Goal: Transaction & Acquisition: Purchase product/service

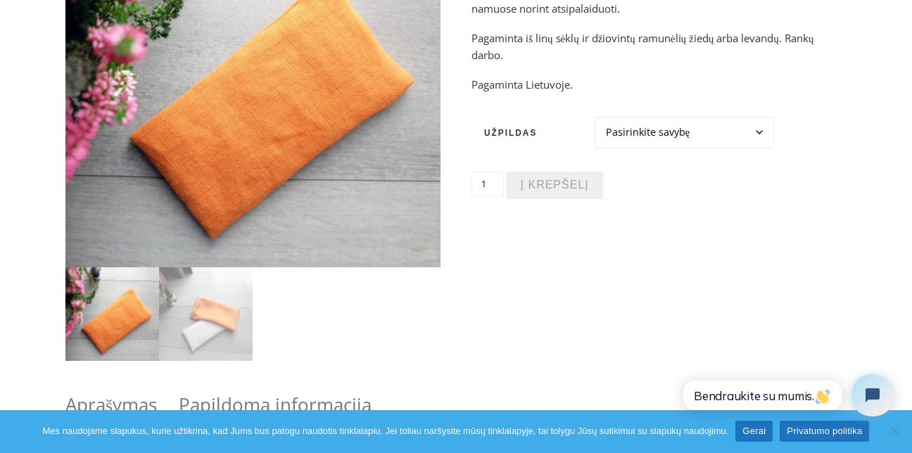
scroll to position [253, 0]
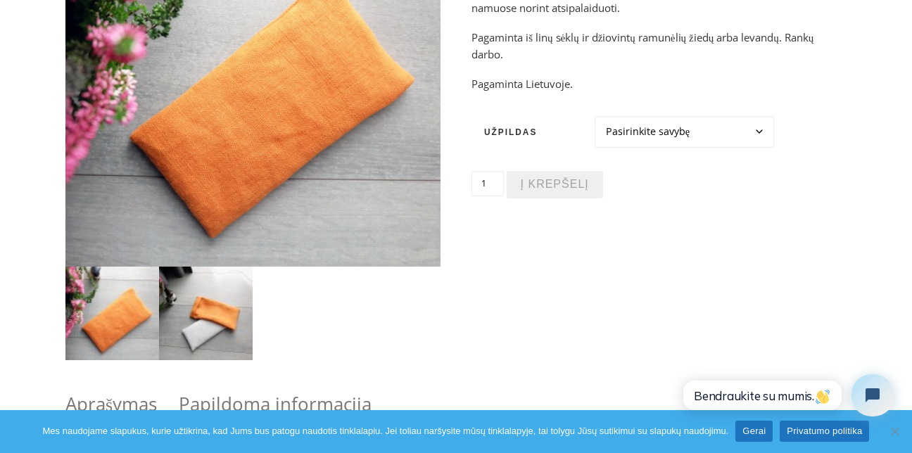
click at [180, 313] on img at bounding box center [206, 314] width 94 height 94
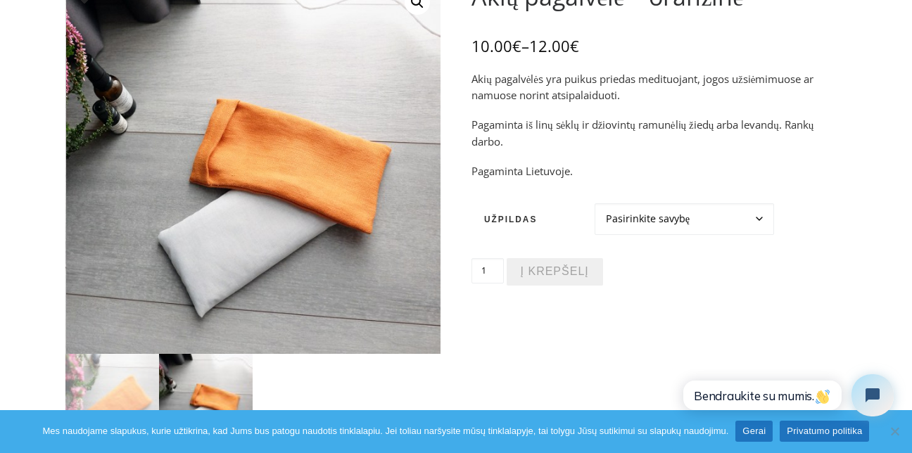
scroll to position [169, 0]
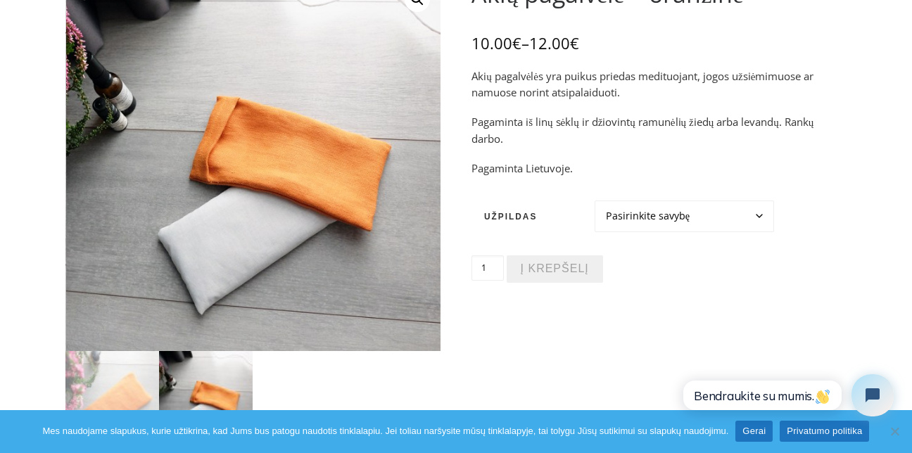
click at [757, 208] on select "Pasirinkite savybę Ramunėlės Levandos" at bounding box center [684, 217] width 179 height 32
select select "Levandos"
click at [595, 201] on select "Pasirinkite savybę Ramunėlės Levandos" at bounding box center [684, 217] width 179 height 32
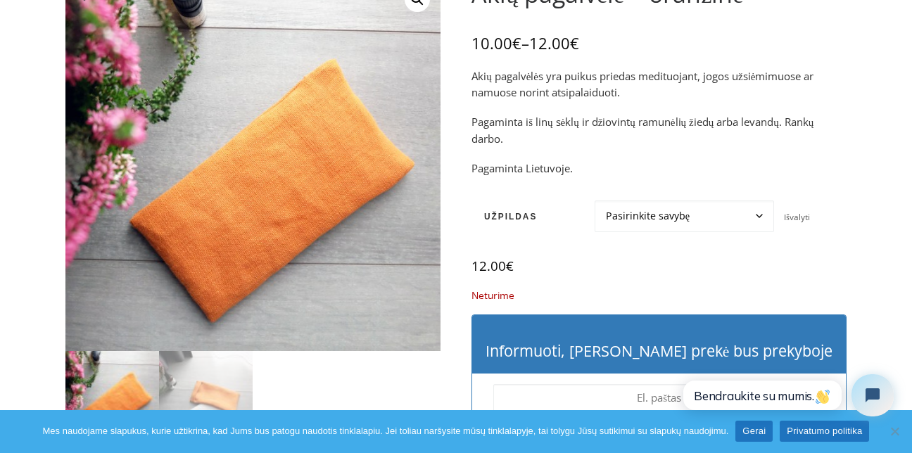
click at [755, 434] on link "Gerai" at bounding box center [754, 431] width 37 height 21
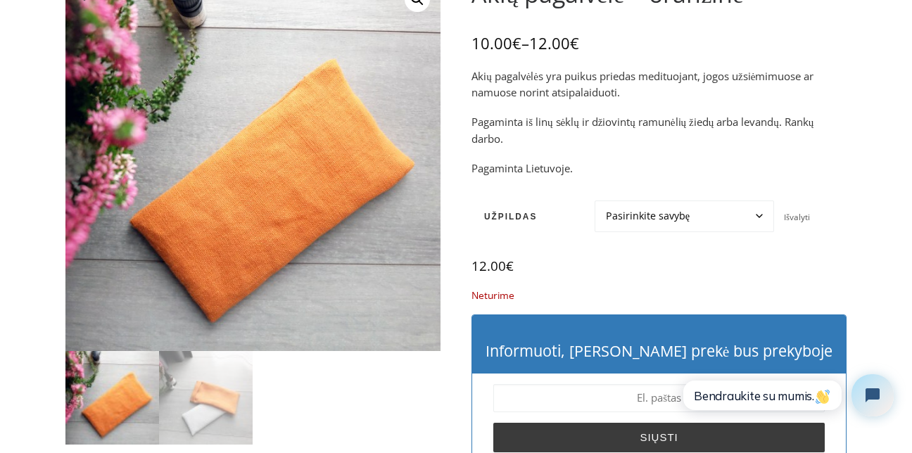
click at [760, 213] on select "Pasirinkite savybę Ramunėlės Levandos" at bounding box center [684, 217] width 179 height 32
click at [595, 201] on select "Pasirinkite savybę Ramunėlės Levandos" at bounding box center [684, 217] width 179 height 32
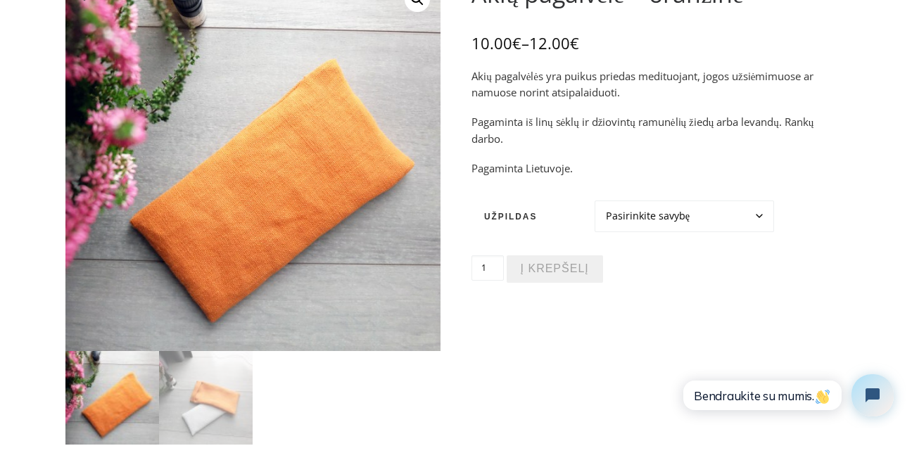
drag, startPoint x: 702, startPoint y: 215, endPoint x: 695, endPoint y: 220, distance: 7.6
click at [702, 215] on select "Pasirinkite savybę Ramunėlės Levandos" at bounding box center [684, 217] width 179 height 32
click at [595, 201] on select "Pasirinkite savybę Ramunėlės Levandos" at bounding box center [684, 217] width 179 height 32
select select "Ramunėlės"
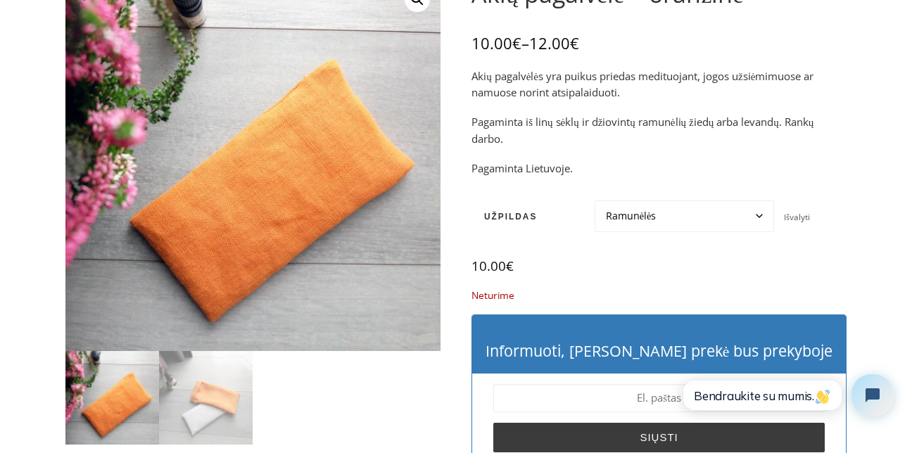
click at [678, 214] on select "Pasirinkite savybę Ramunėlės Levandos" at bounding box center [684, 217] width 179 height 32
click at [595, 201] on select "Pasirinkite savybę Ramunėlės Levandos" at bounding box center [684, 217] width 179 height 32
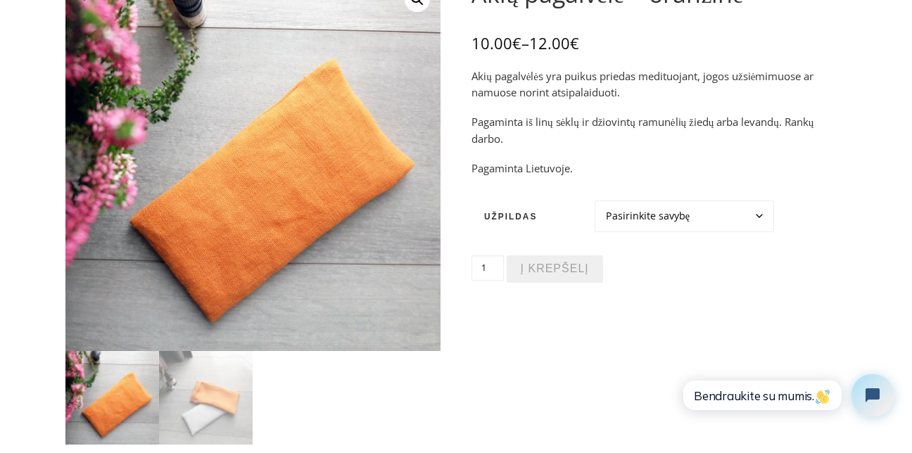
click at [669, 216] on select "Pasirinkite savybę Ramunėlės Levandos" at bounding box center [684, 217] width 179 height 32
select select "Levandos"
click at [595, 201] on select "Pasirinkite savybę Ramunėlės Levandos" at bounding box center [684, 217] width 179 height 32
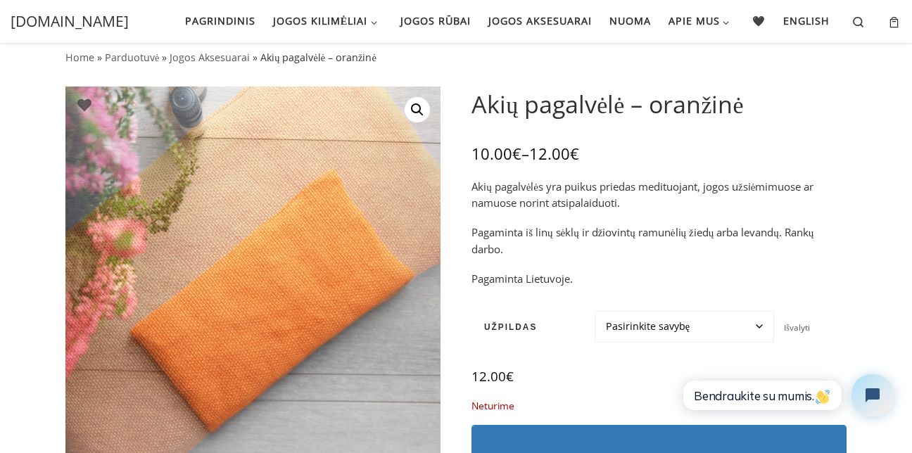
scroll to position [0, 0]
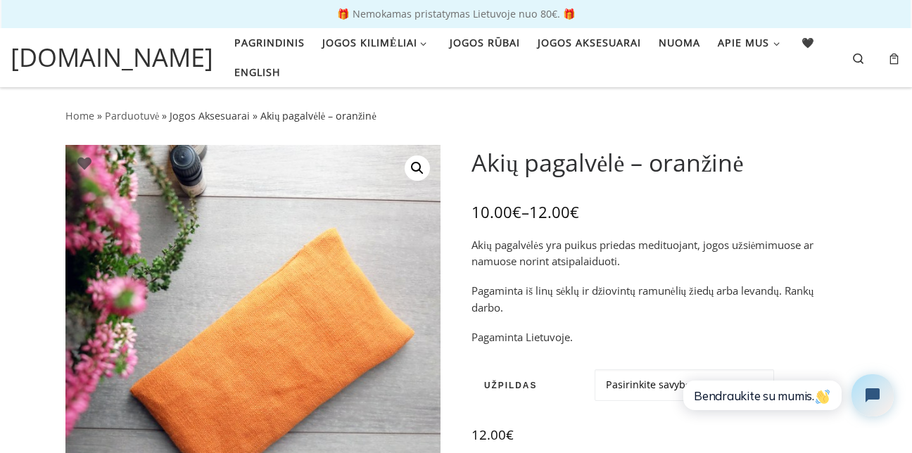
click at [215, 109] on link "Jogos Aksesuarai" at bounding box center [210, 115] width 80 height 13
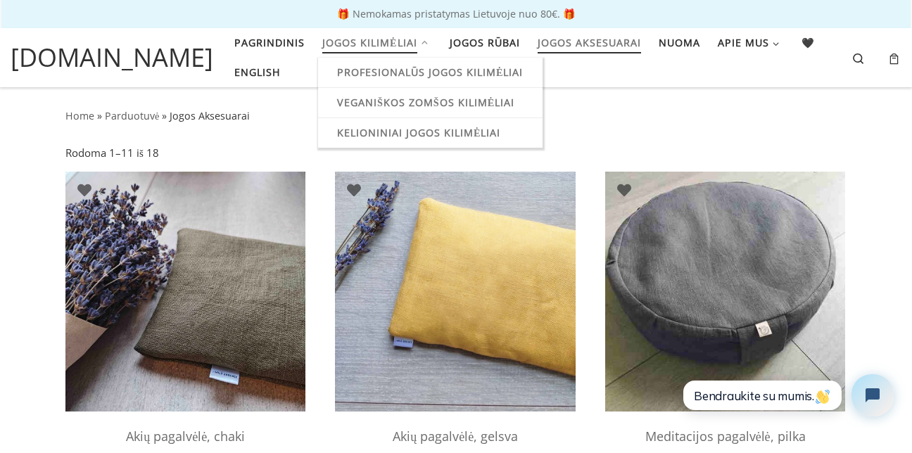
click at [351, 40] on span "Jogos kilimėliai" at bounding box center [369, 41] width 95 height 26
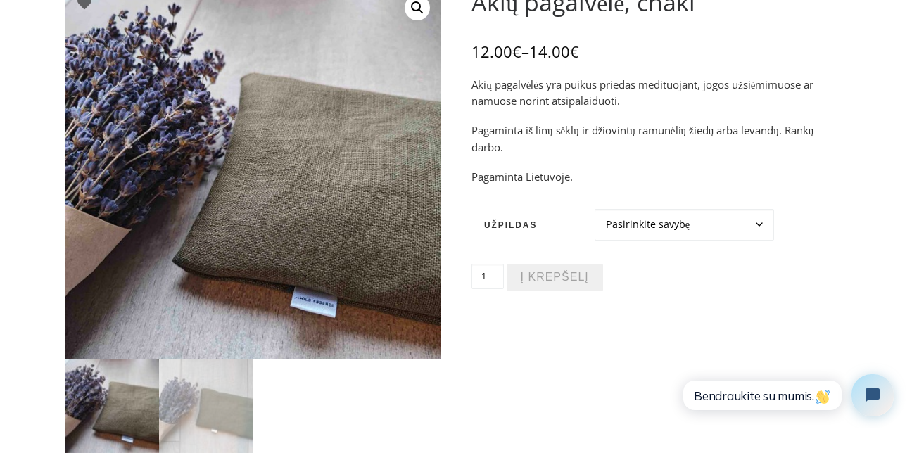
scroll to position [169, 0]
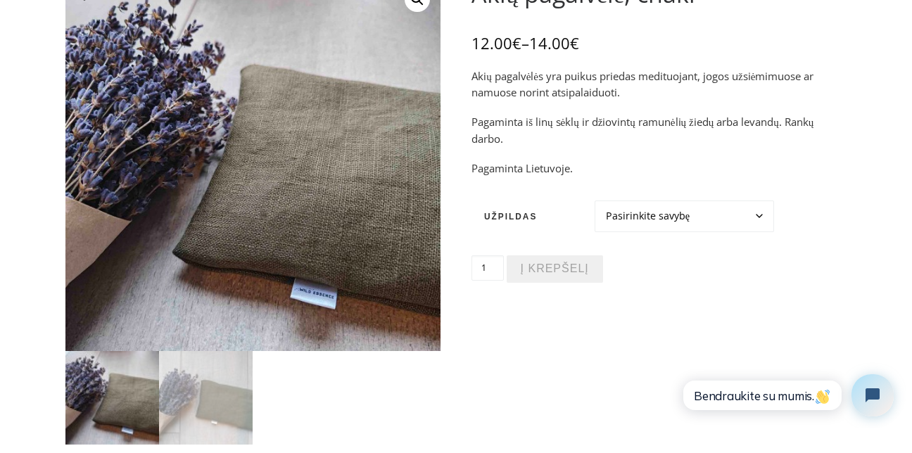
click at [746, 213] on select "Pasirinkite savybę Ramunėlės Levandos" at bounding box center [684, 217] width 179 height 32
click at [595, 201] on select "Pasirinkite savybę Ramunėlės Levandos" at bounding box center [684, 217] width 179 height 32
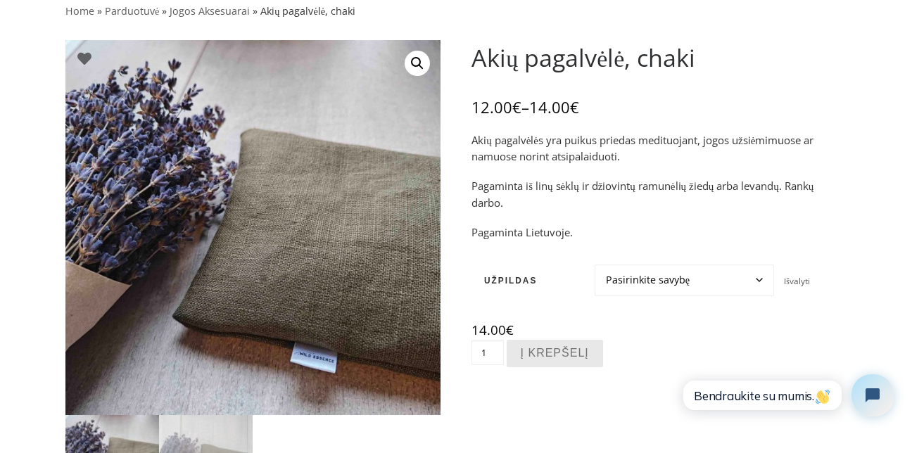
scroll to position [84, 0]
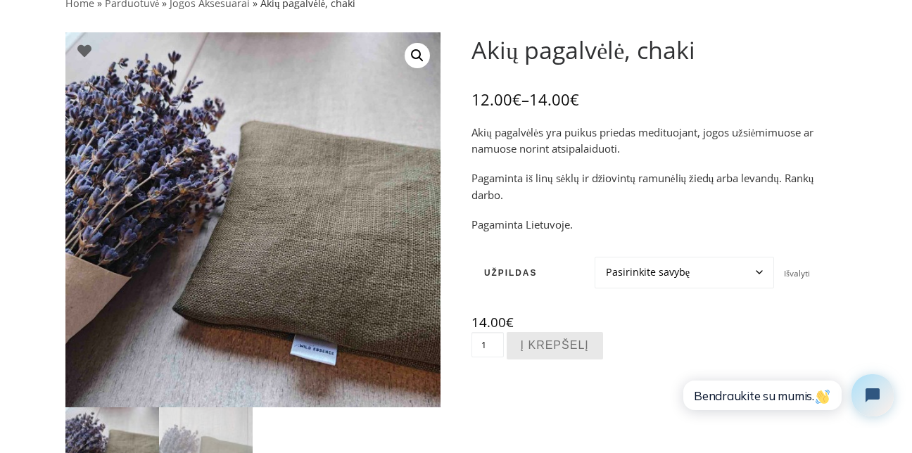
click at [761, 277] on select "Pasirinkite savybę Ramunėlės Levandos" at bounding box center [684, 273] width 179 height 32
click at [595, 257] on select "Pasirinkite savybę Ramunėlės Levandos" at bounding box center [684, 273] width 179 height 32
select select "Ramunėlės"
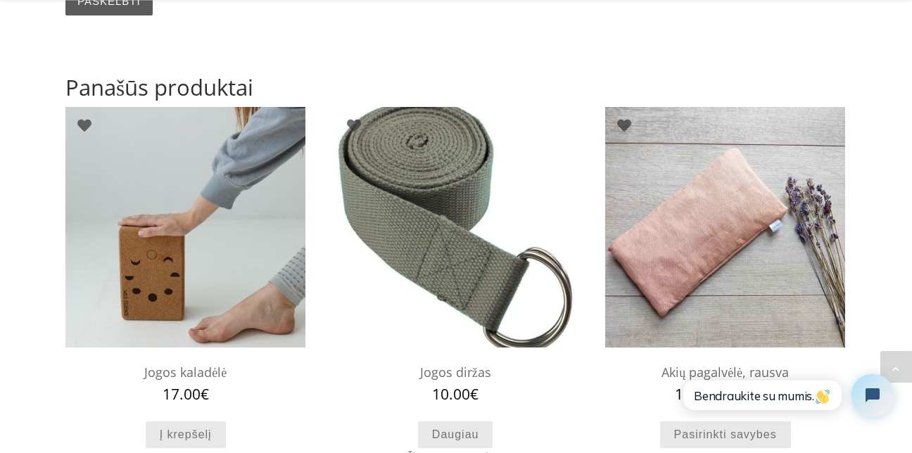
scroll to position [1696, 0]
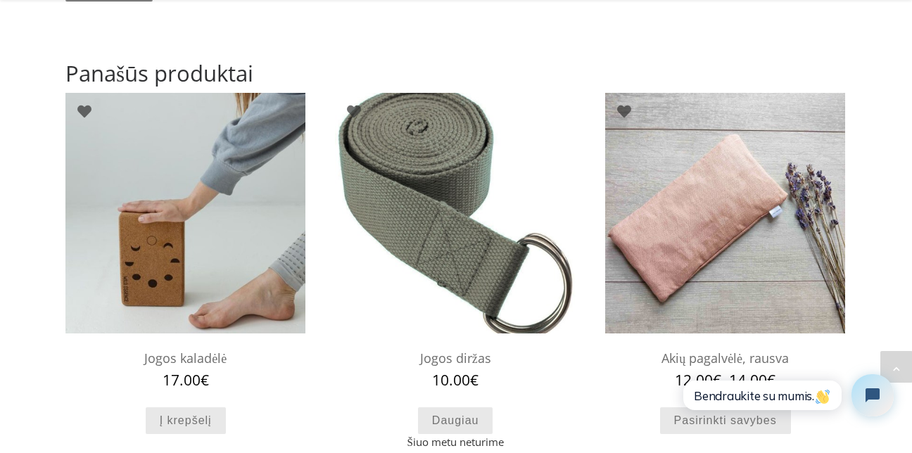
click at [499, 191] on img at bounding box center [455, 213] width 240 height 240
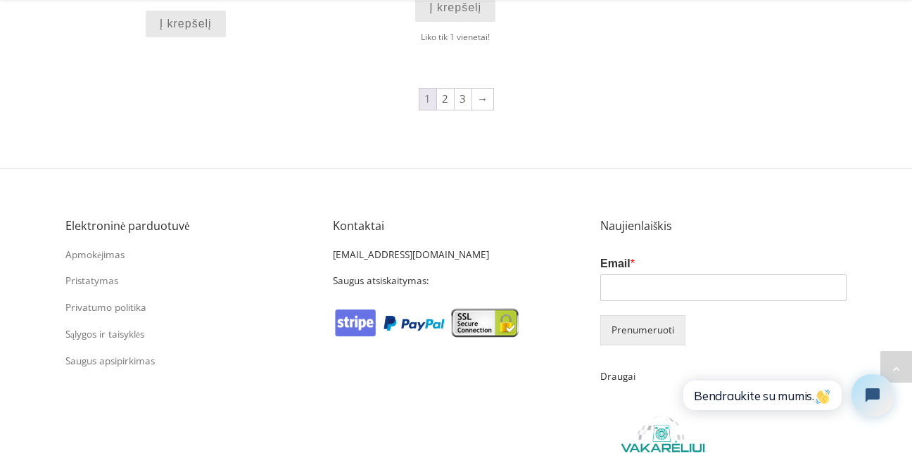
scroll to position [1787, 0]
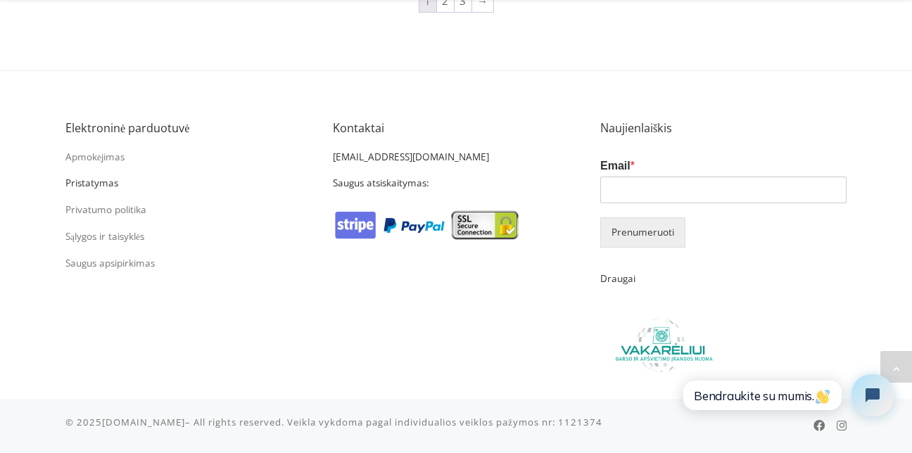
click at [108, 182] on link "Pristatymas" at bounding box center [91, 183] width 53 height 13
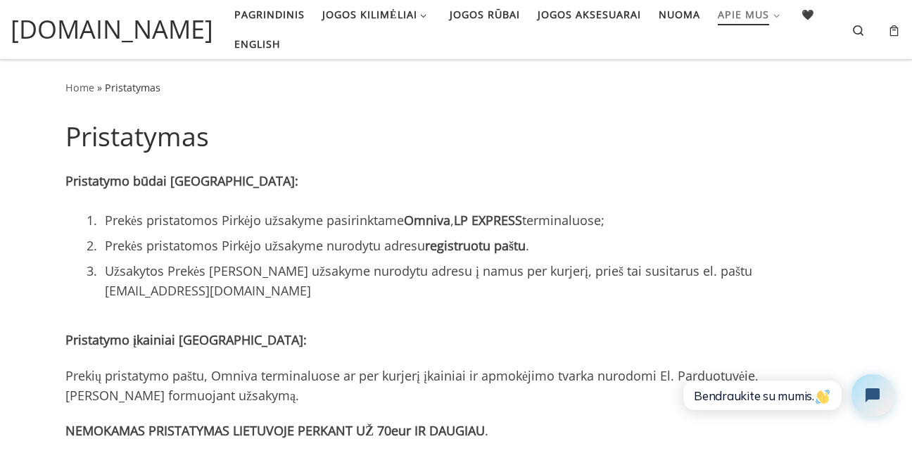
click at [538, 20] on span "Jogos aksesuarai" at bounding box center [589, 13] width 103 height 26
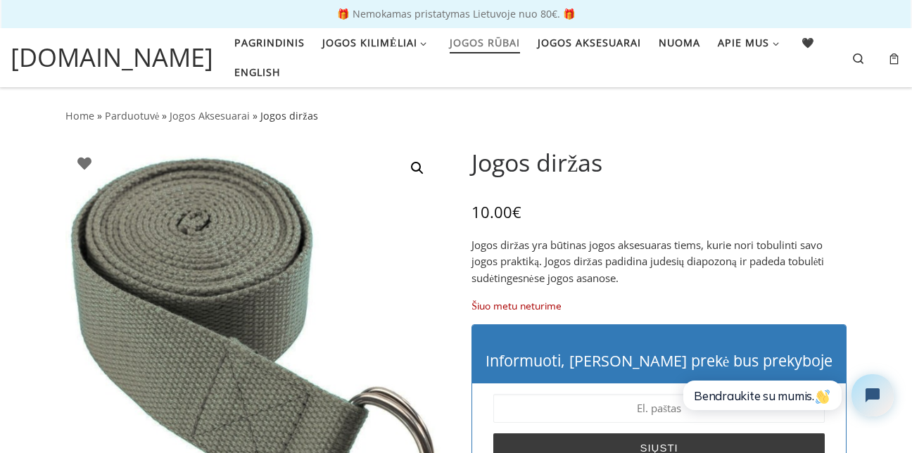
click at [466, 44] on span "Jogos rūbai" at bounding box center [485, 41] width 70 height 26
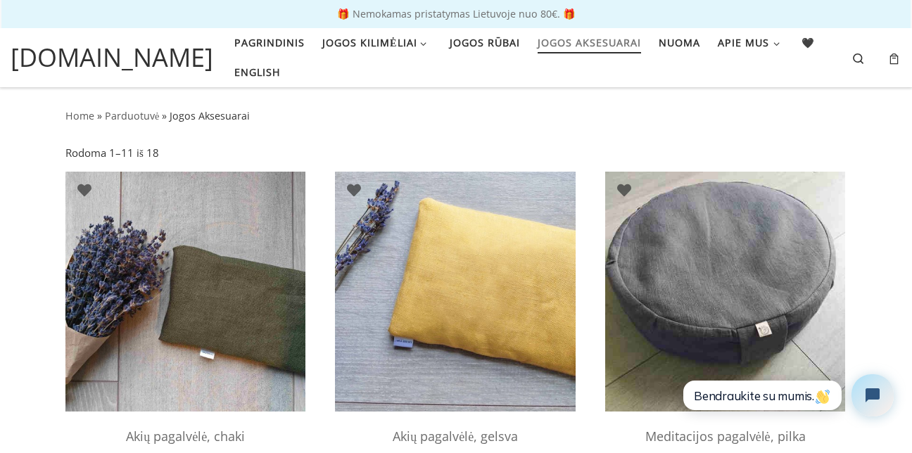
click at [159, 284] on img at bounding box center [185, 292] width 240 height 240
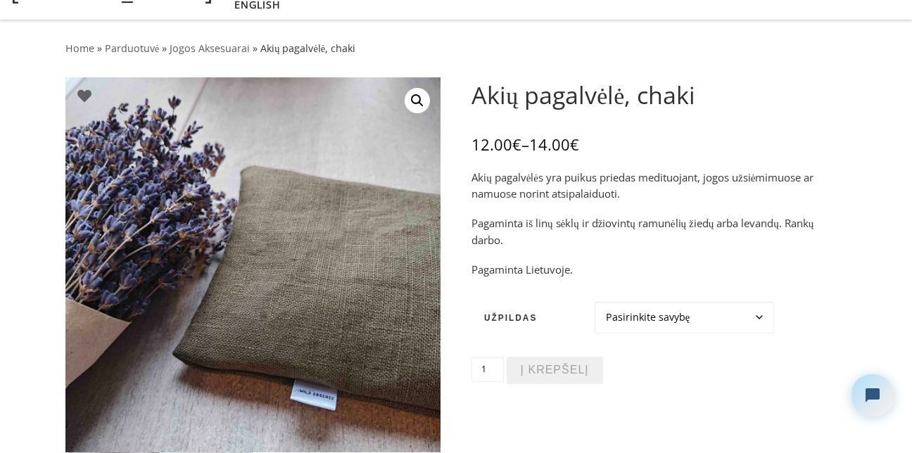
scroll to position [84, 0]
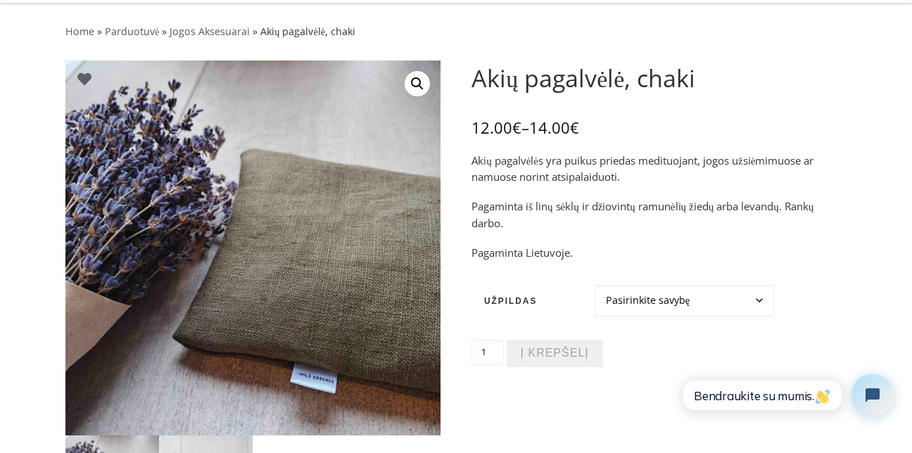
click at [662, 301] on select "Pasirinkite savybę Ramunėlės Levandos" at bounding box center [684, 301] width 179 height 32
click at [595, 285] on select "Pasirinkite savybę Ramunėlės Levandos" at bounding box center [684, 301] width 179 height 32
select select "Ramunėlės"
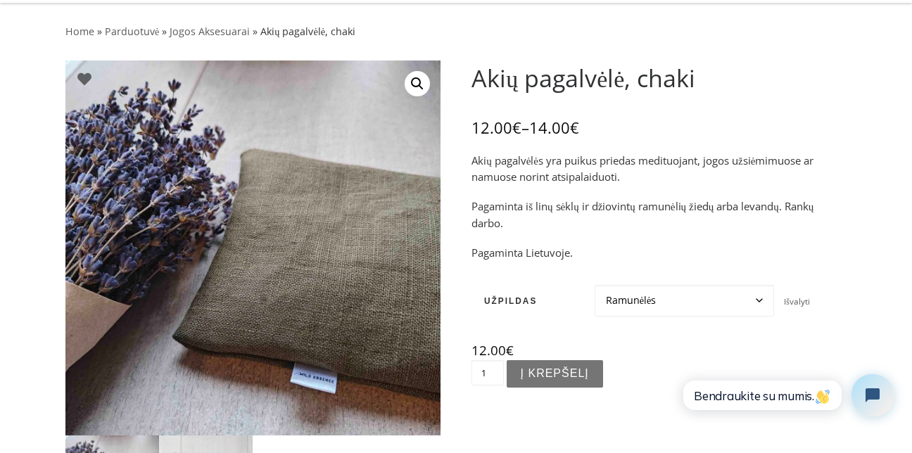
click at [557, 374] on button "Į krepšelį" at bounding box center [555, 373] width 96 height 27
click at [756, 301] on select "Pasirinkite savybę Ramunėlės Levandos" at bounding box center [684, 301] width 179 height 32
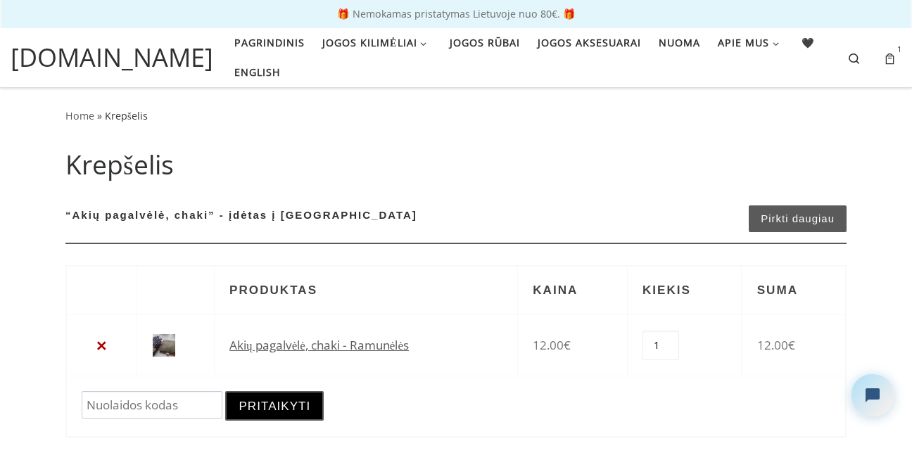
click at [160, 340] on img at bounding box center [164, 345] width 23 height 23
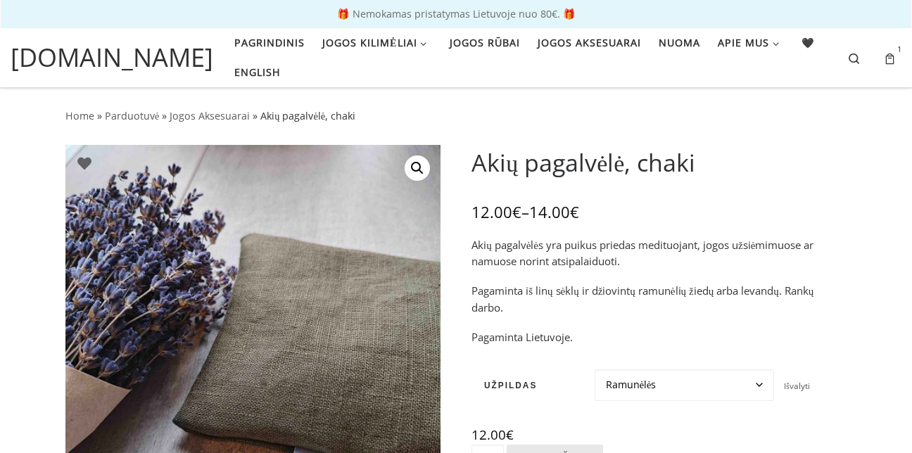
drag, startPoint x: 0, startPoint y: 0, endPoint x: 714, endPoint y: 385, distance: 811.6
click at [719, 387] on select "Pasirinkite savybę Ramunėlės Levandos" at bounding box center [684, 386] width 179 height 32
select select "Levandos"
click at [595, 370] on select "Pasirinkite savybę Ramunėlės Levandos" at bounding box center [684, 386] width 179 height 32
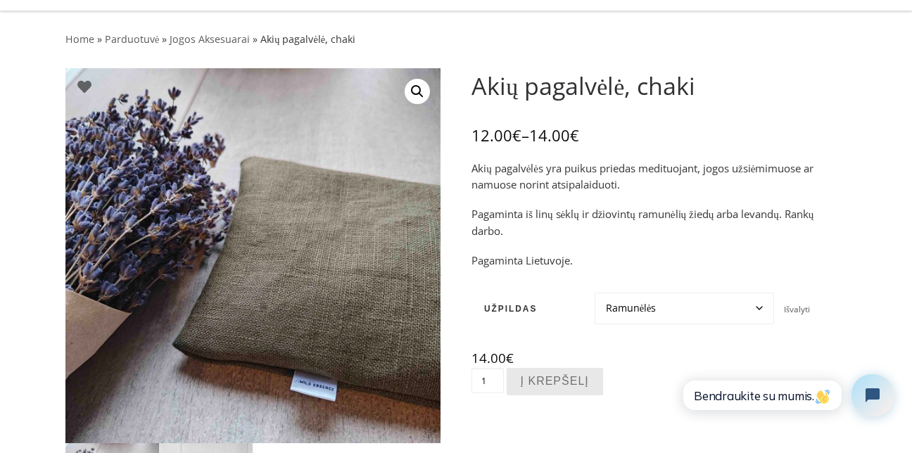
scroll to position [141, 0]
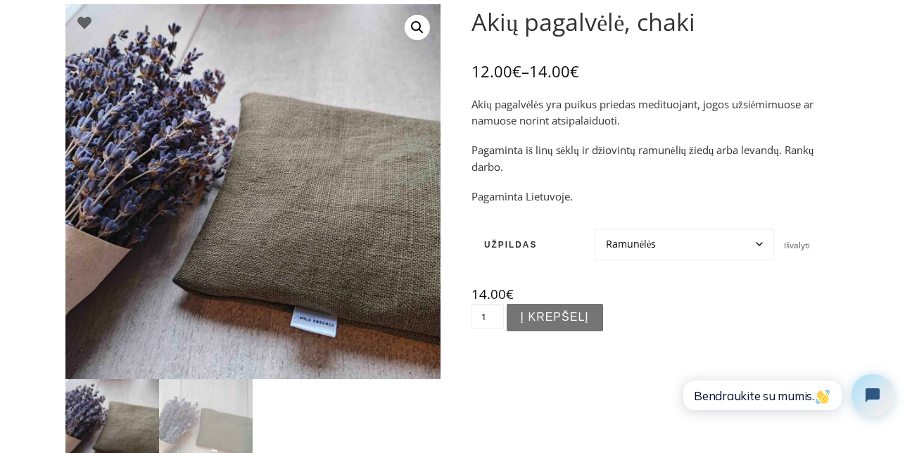
click at [571, 315] on button "Į krepšelį" at bounding box center [555, 317] width 96 height 27
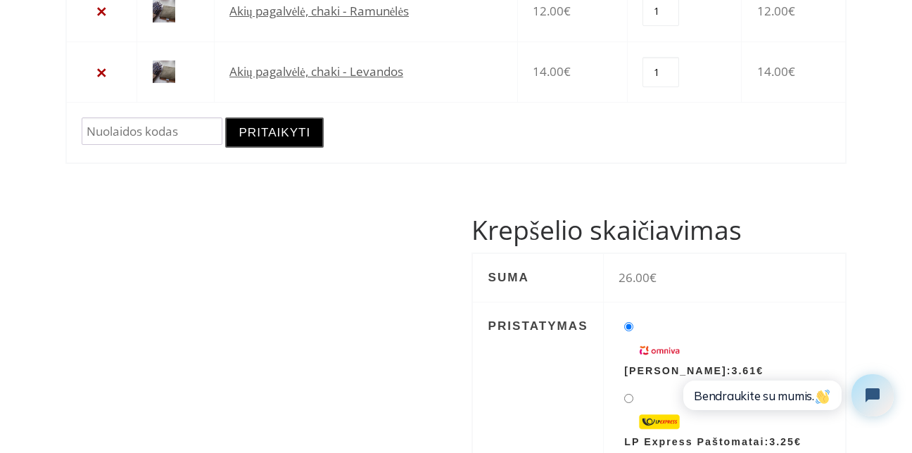
scroll to position [338, 0]
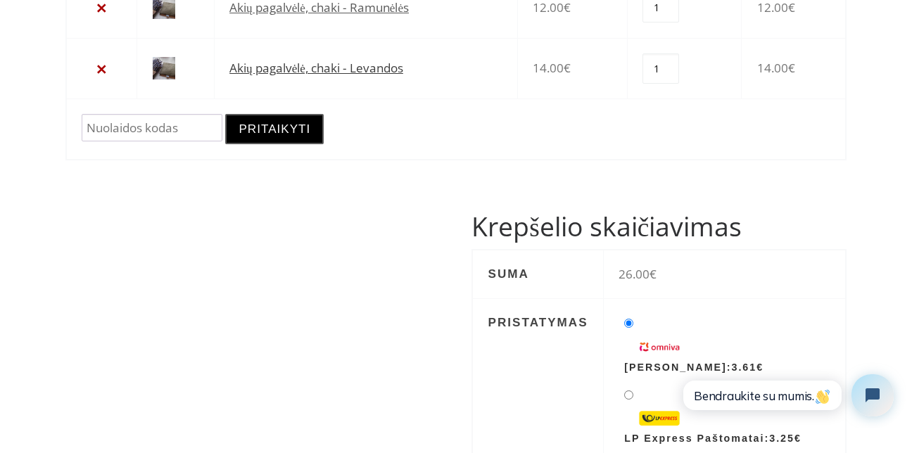
click at [274, 69] on link "Akių pagalvėlė, chaki - Levandos" at bounding box center [316, 68] width 174 height 16
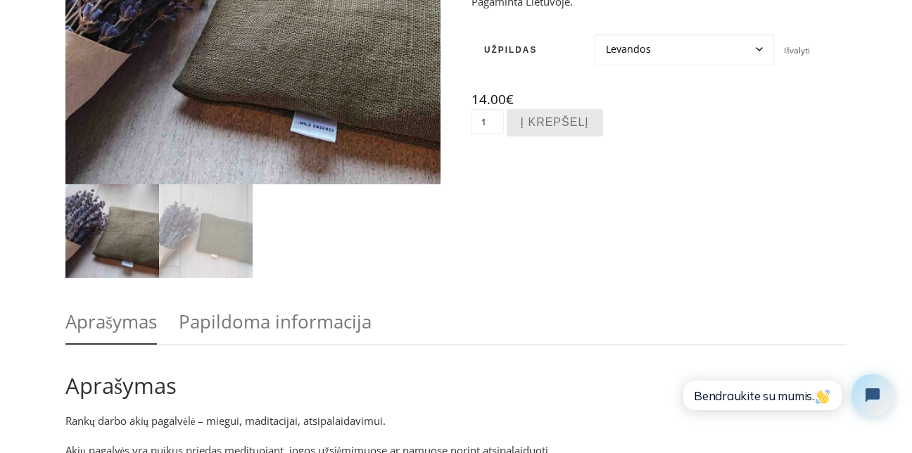
scroll to position [338, 0]
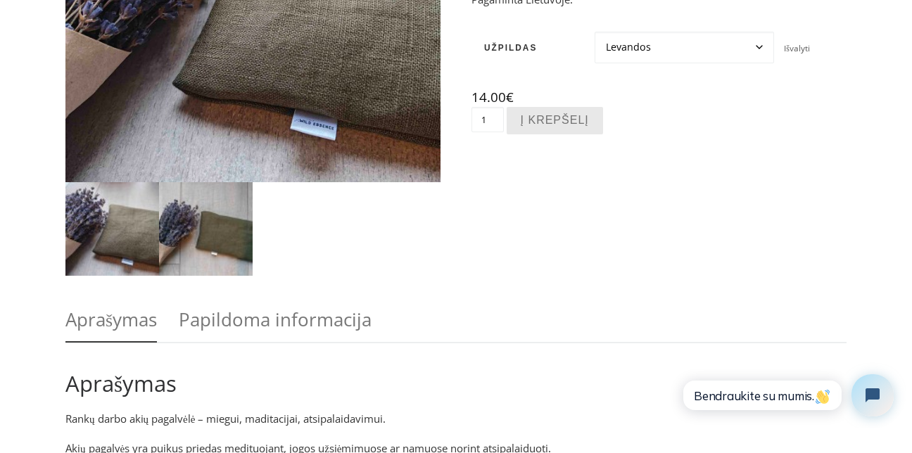
click at [241, 241] on img at bounding box center [206, 229] width 94 height 94
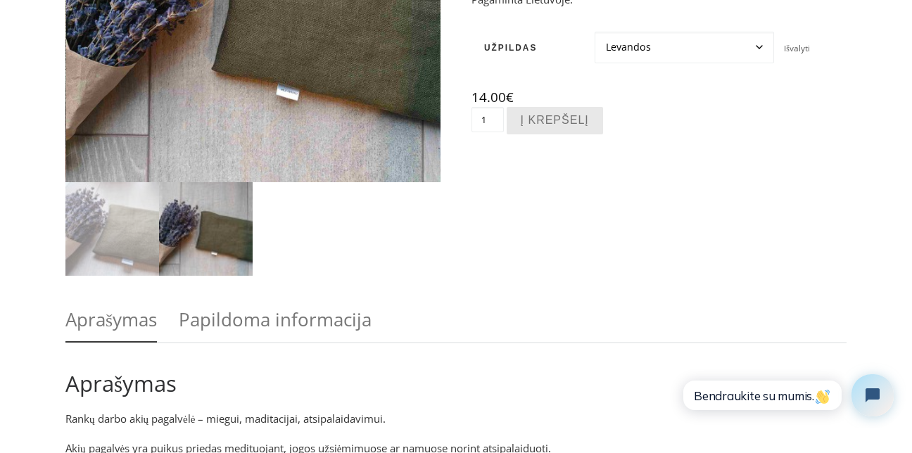
scroll to position [0, 0]
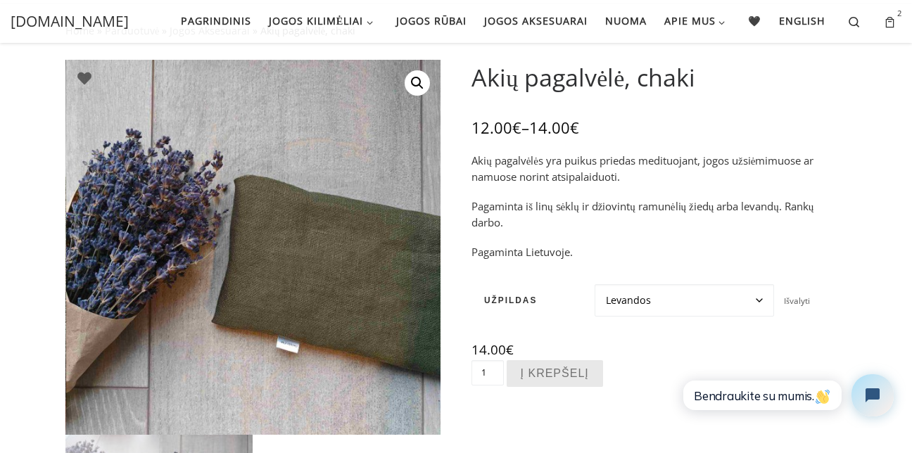
scroll to position [56, 0]
